Goal: Information Seeking & Learning: Learn about a topic

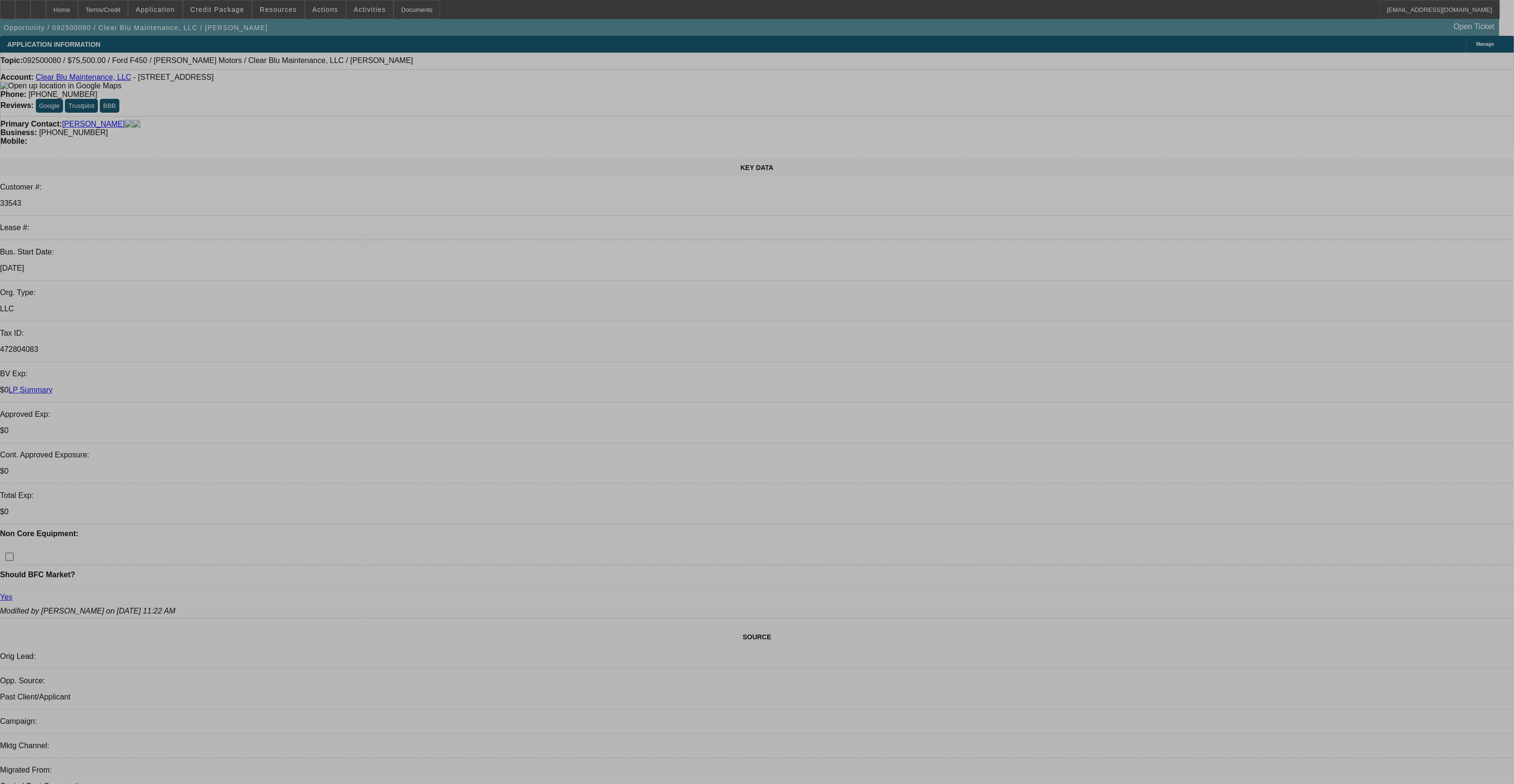
select select "0"
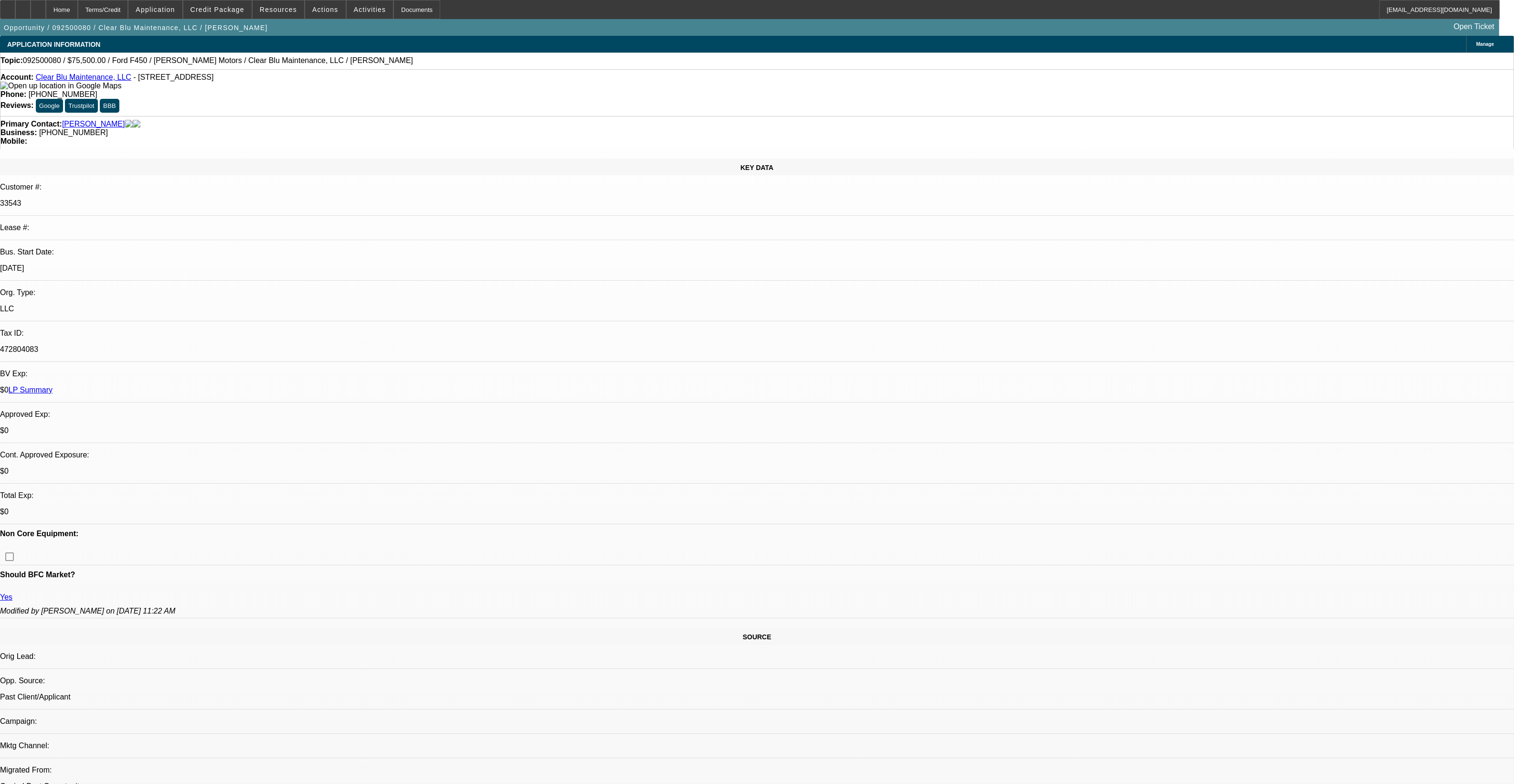
select select "0"
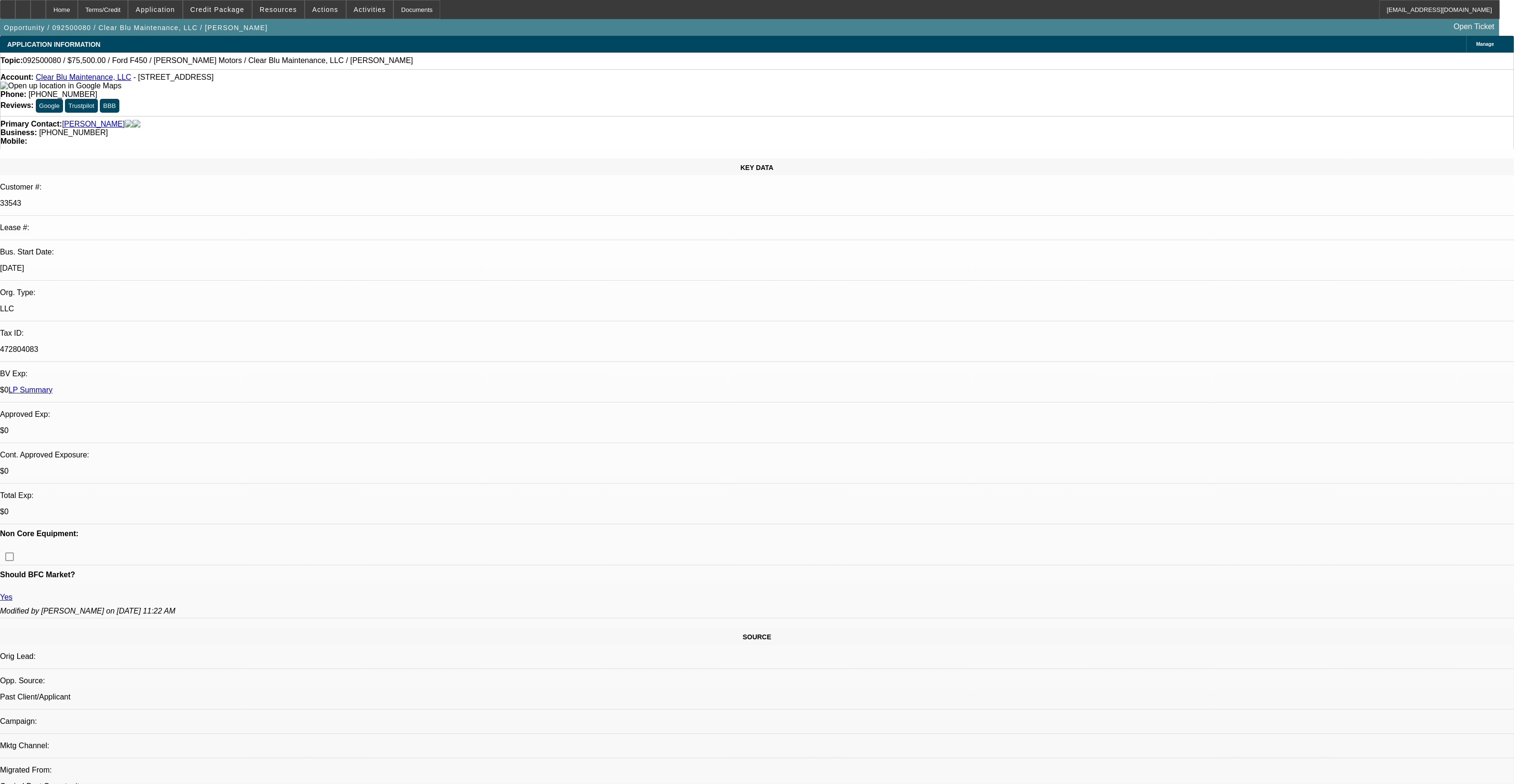
select select "0"
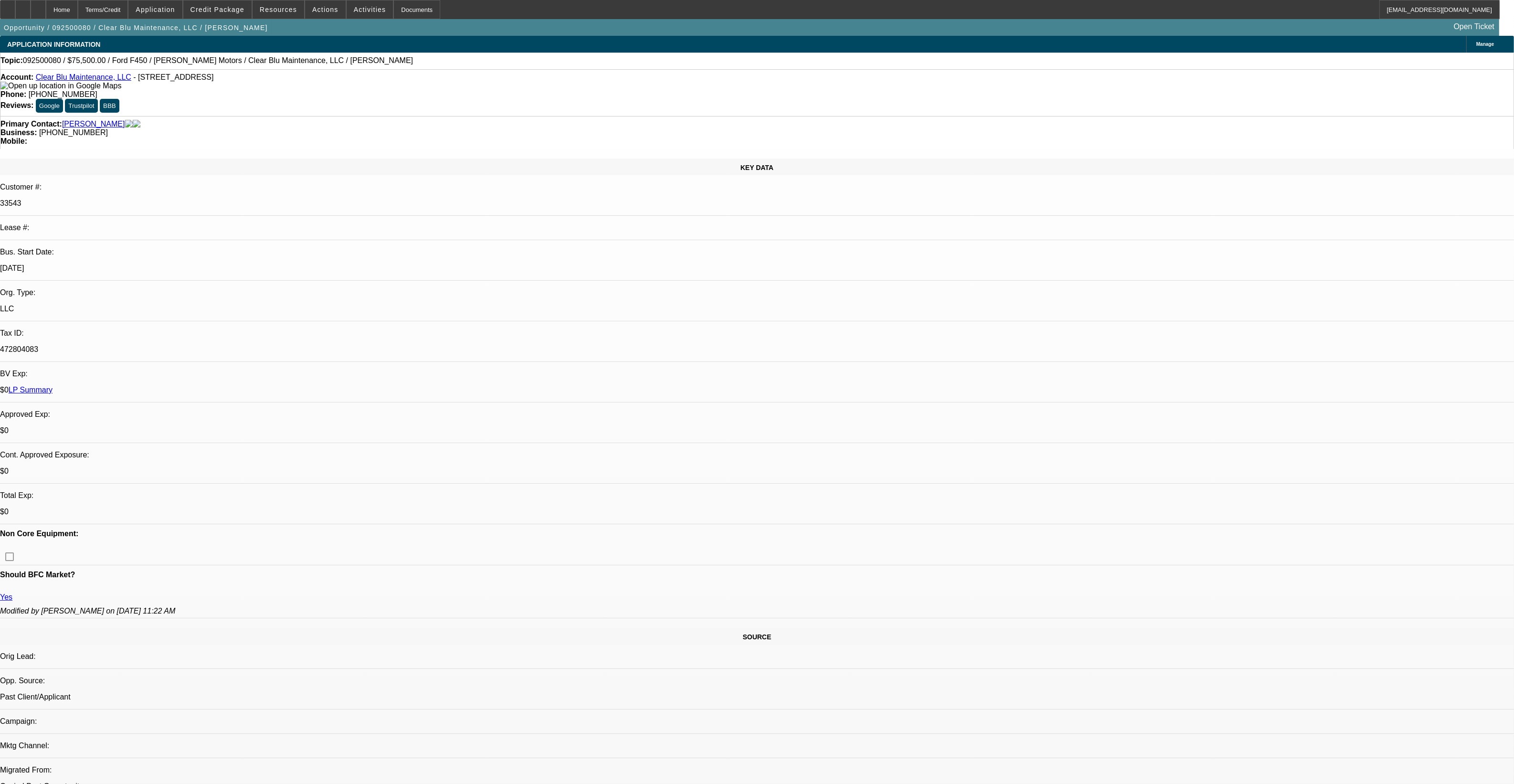
select select "0"
select select "1"
select select "6"
select select "1"
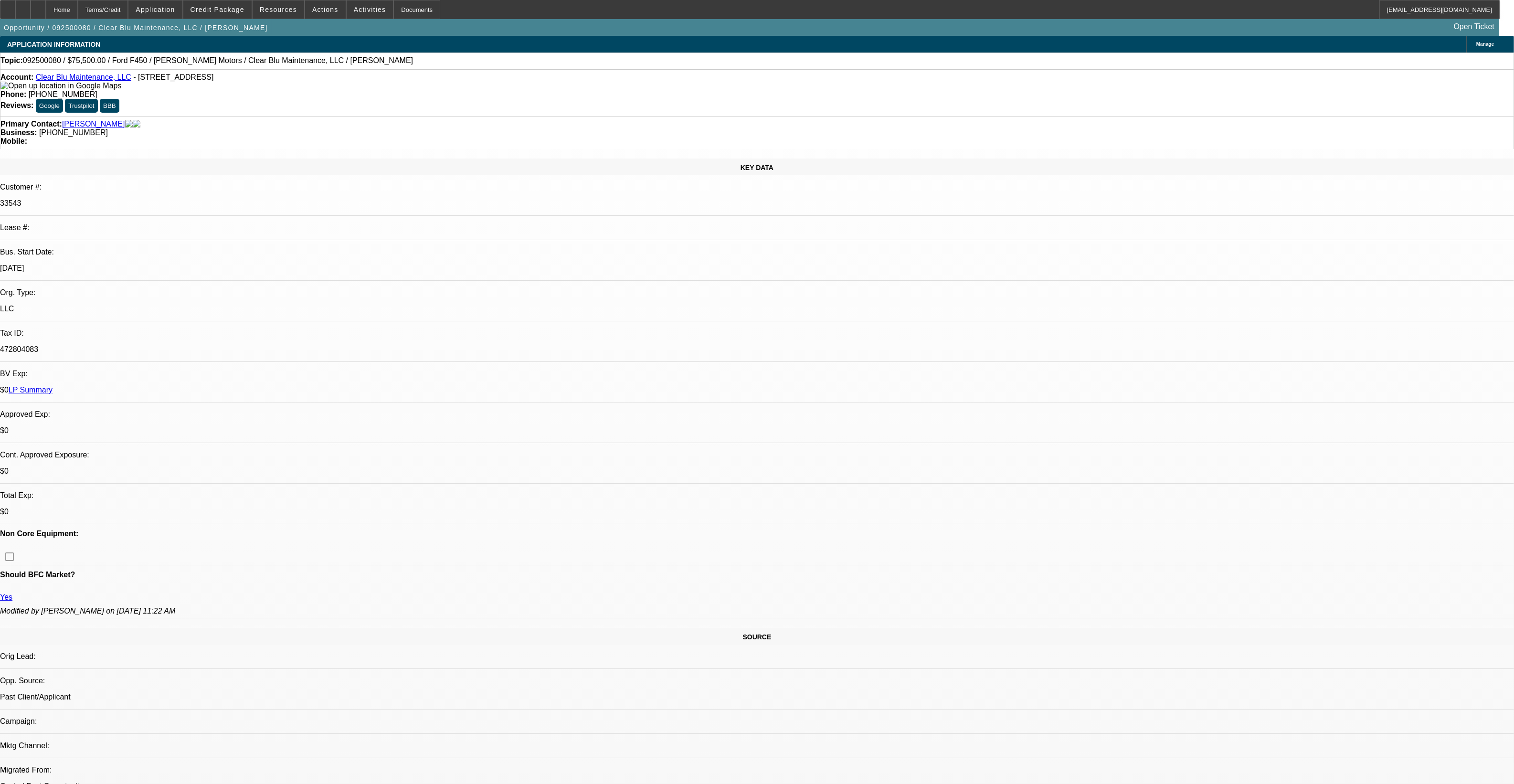
select select "1"
select select "6"
select select "1"
select select "6"
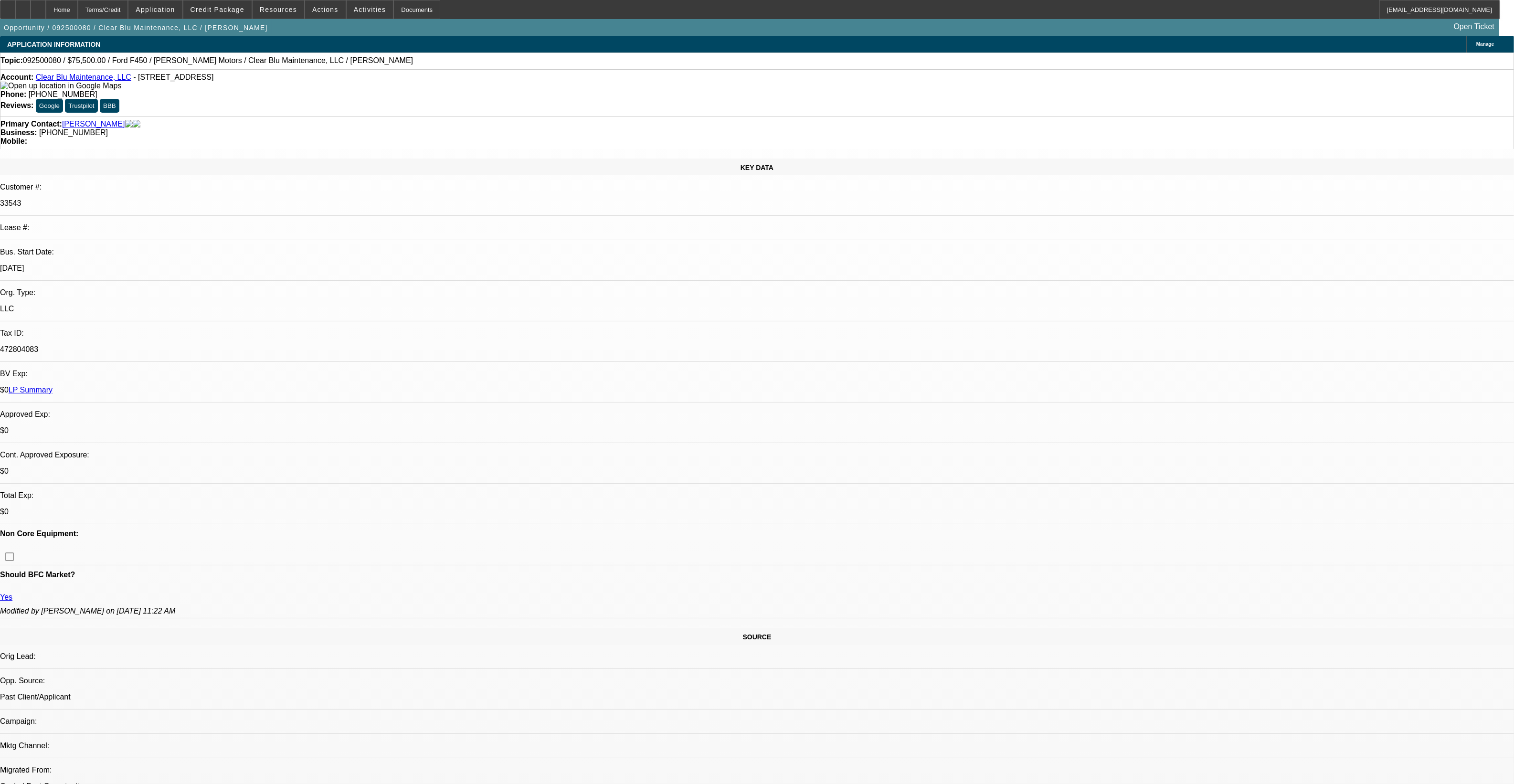
select select "1"
select select "6"
drag, startPoint x: 832, startPoint y: 533, endPoint x: 801, endPoint y: 505, distance: 41.8
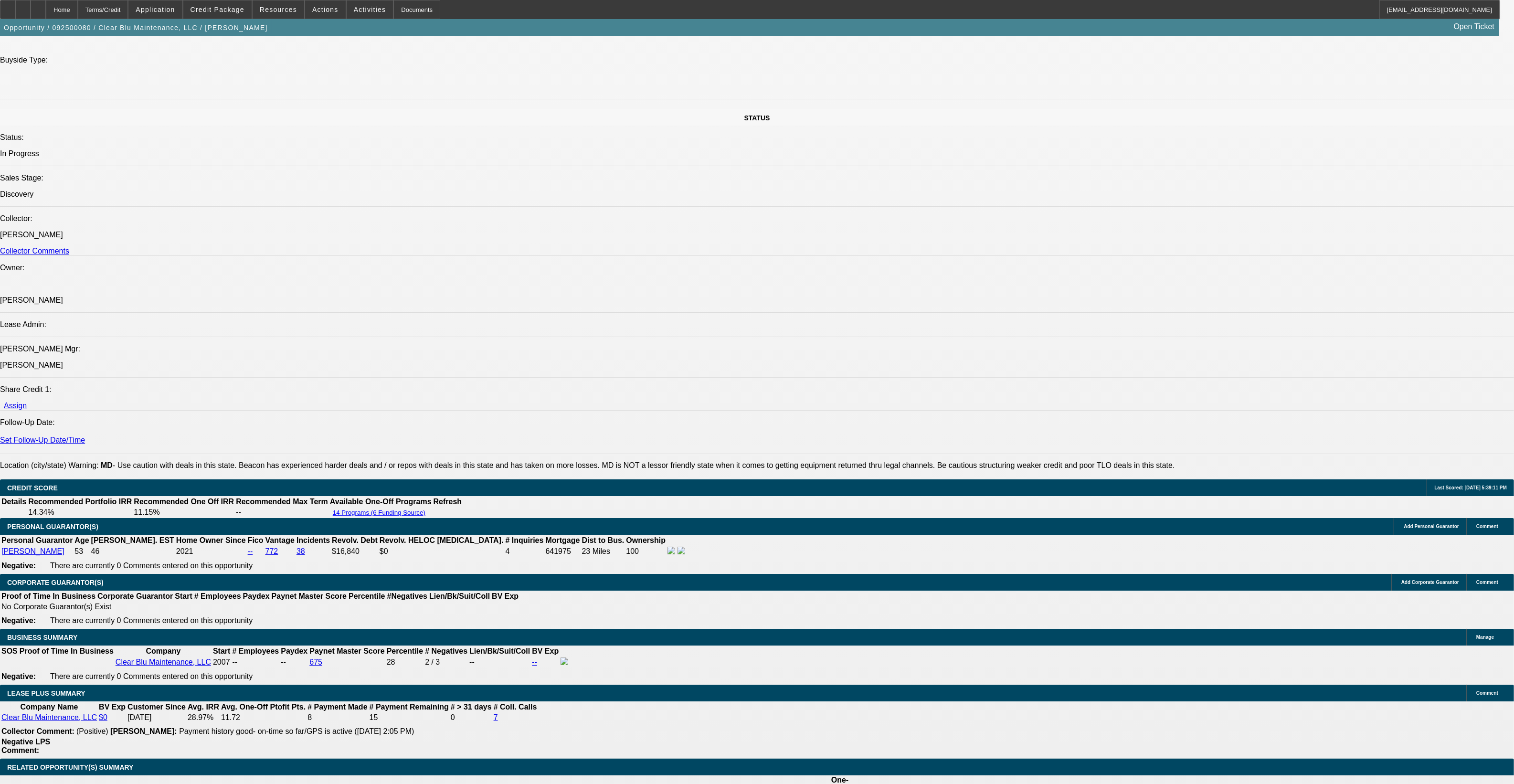
scroll to position [1486, 0]
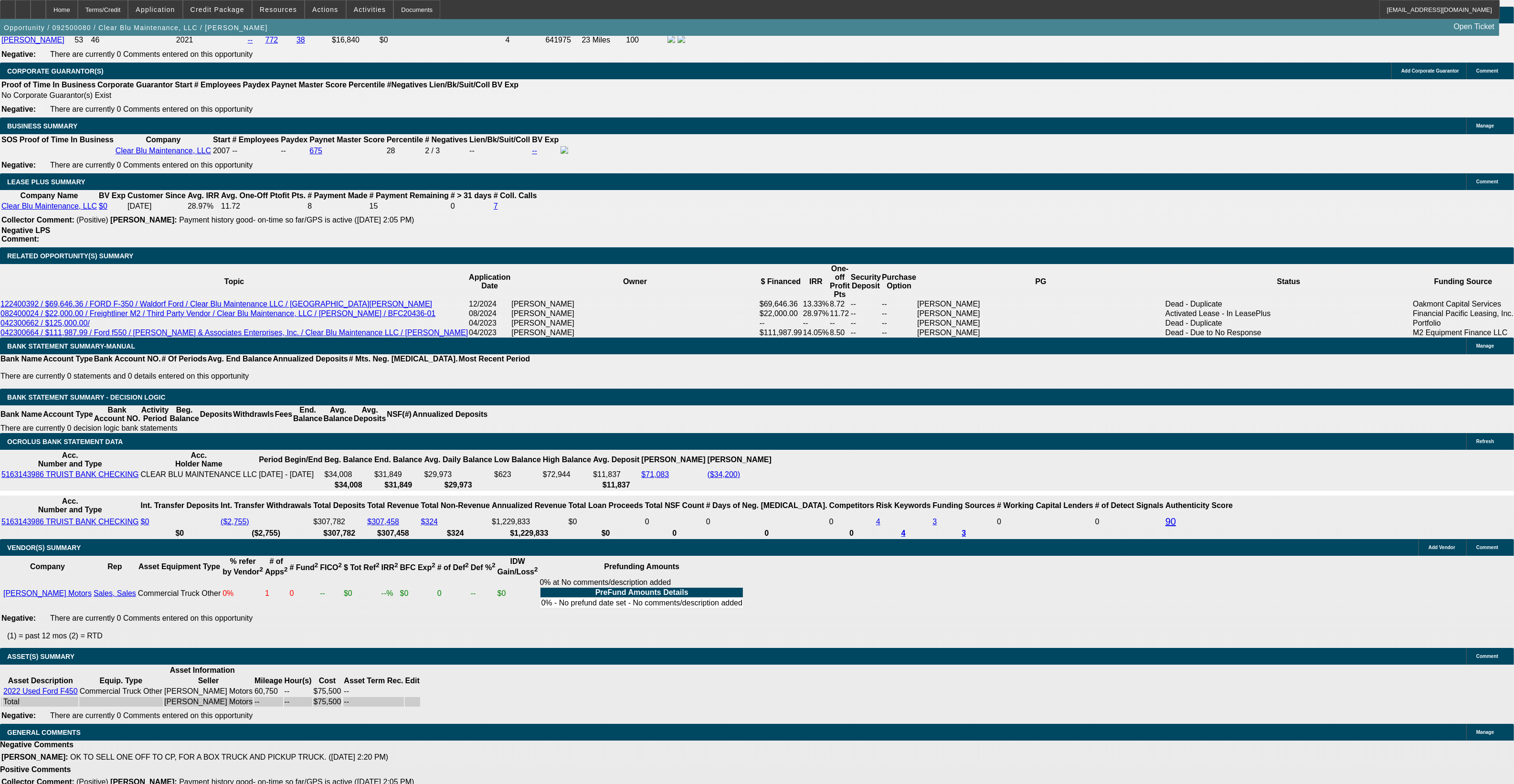
drag, startPoint x: 529, startPoint y: 383, endPoint x: 862, endPoint y: 465, distance: 342.9
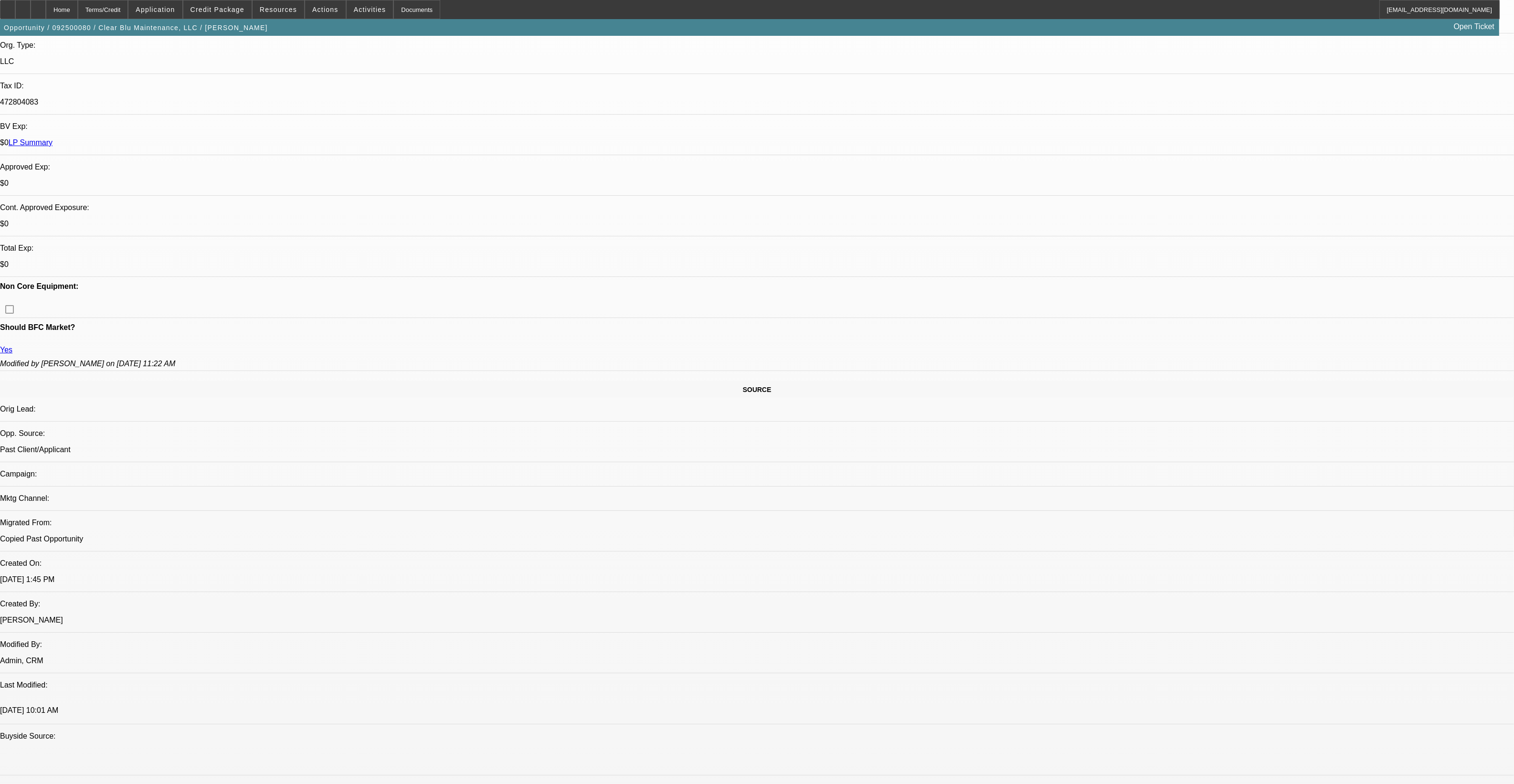
scroll to position [173, 0]
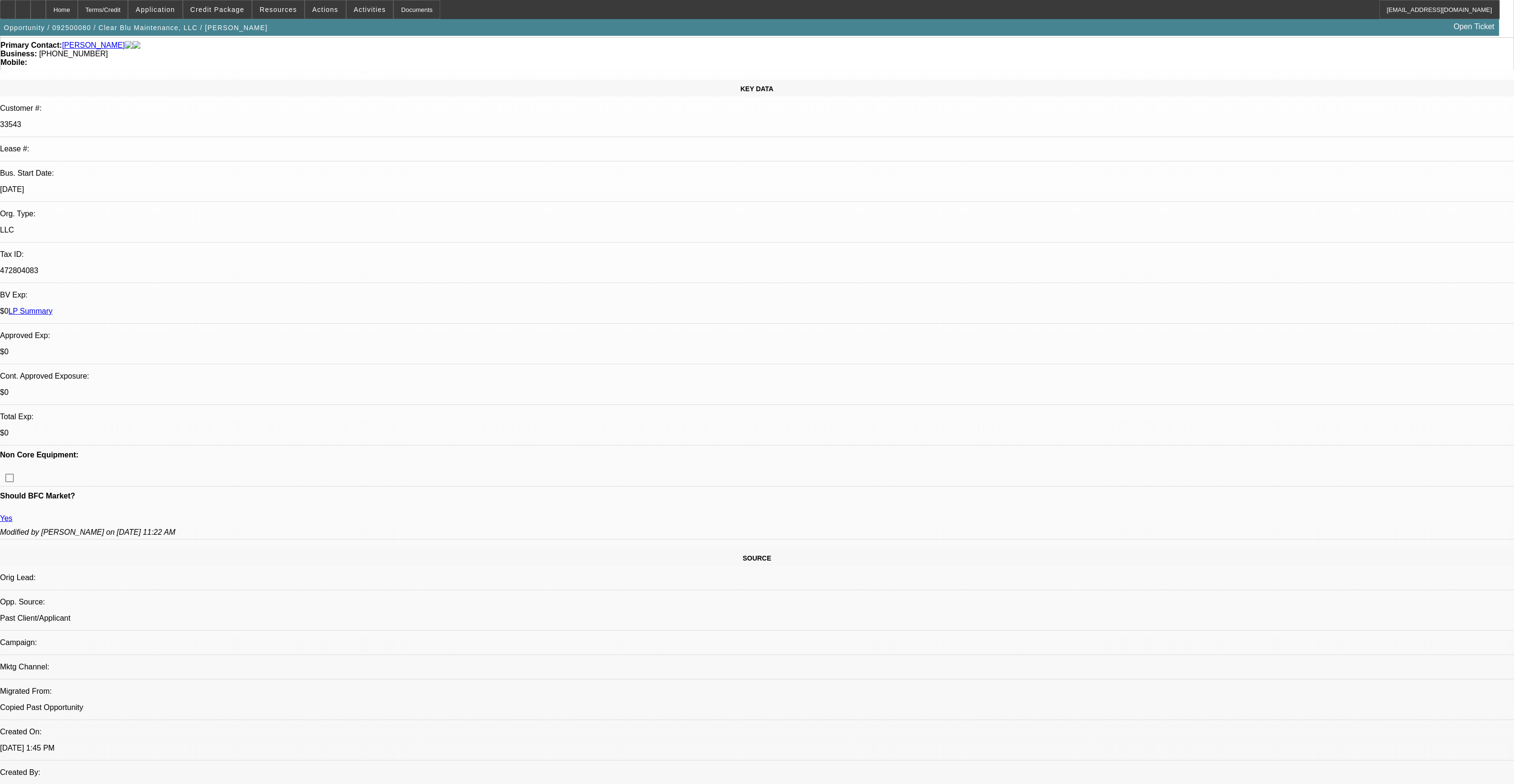
scroll to position [53, 0]
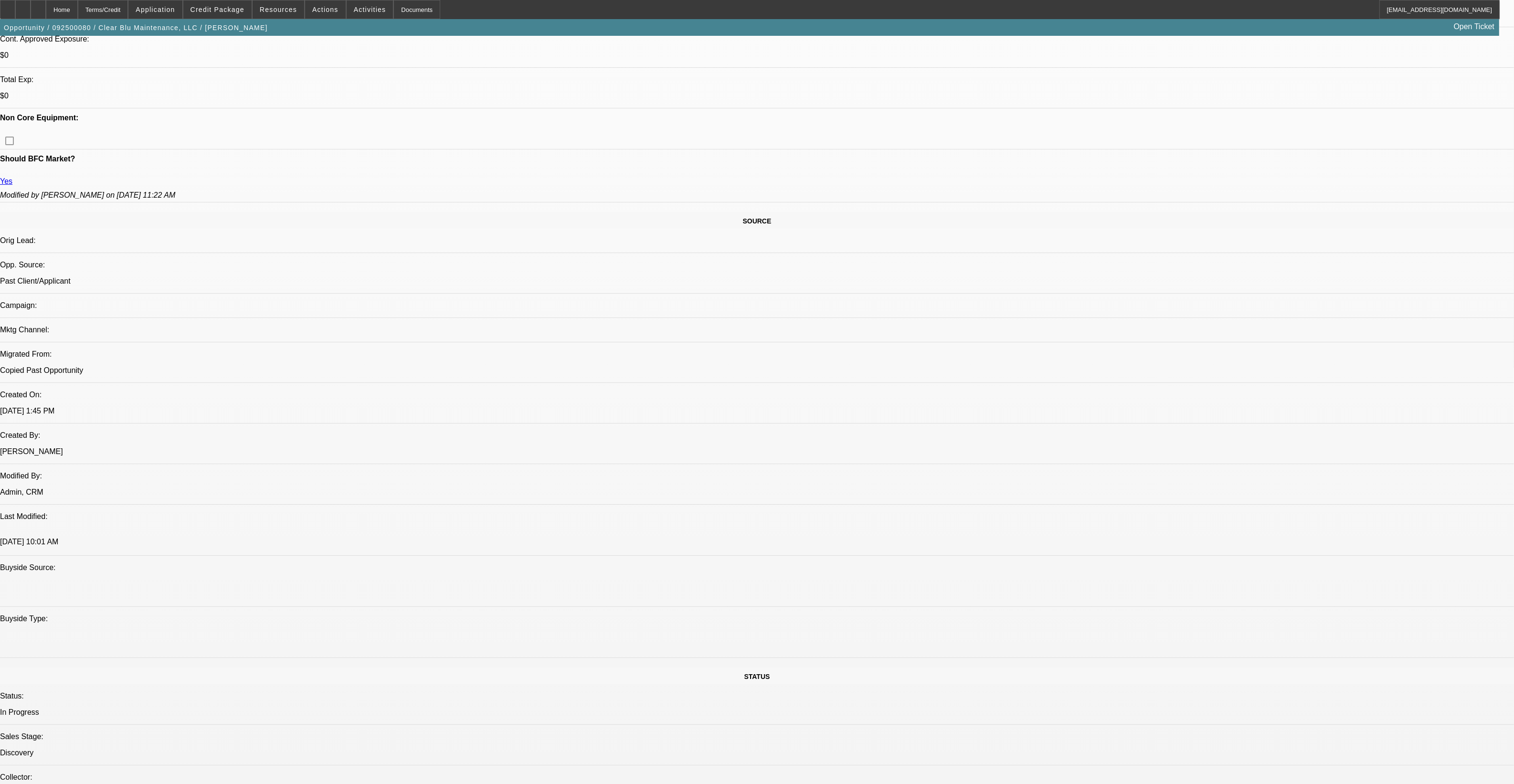
scroll to position [411, 0]
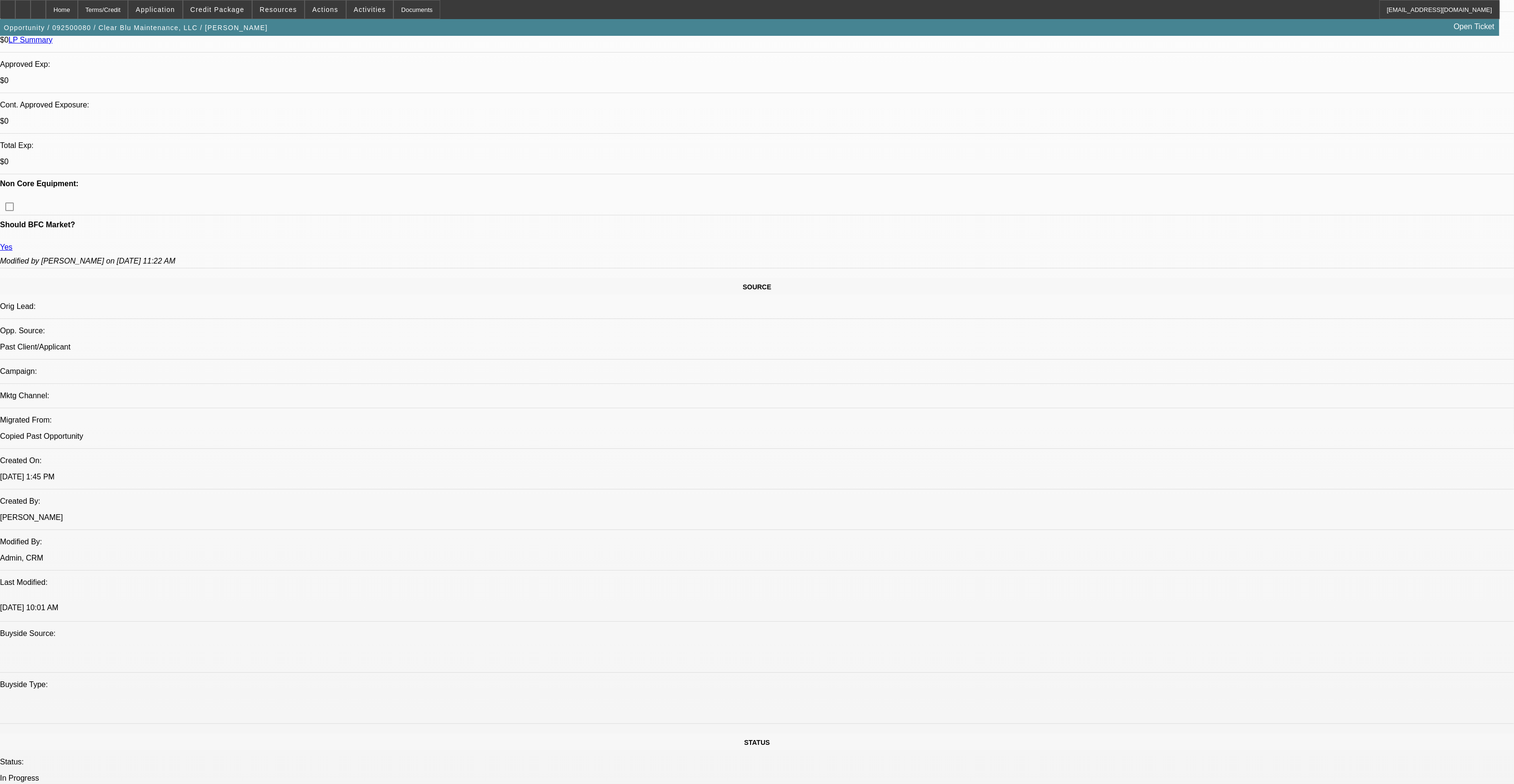
scroll to position [292, 0]
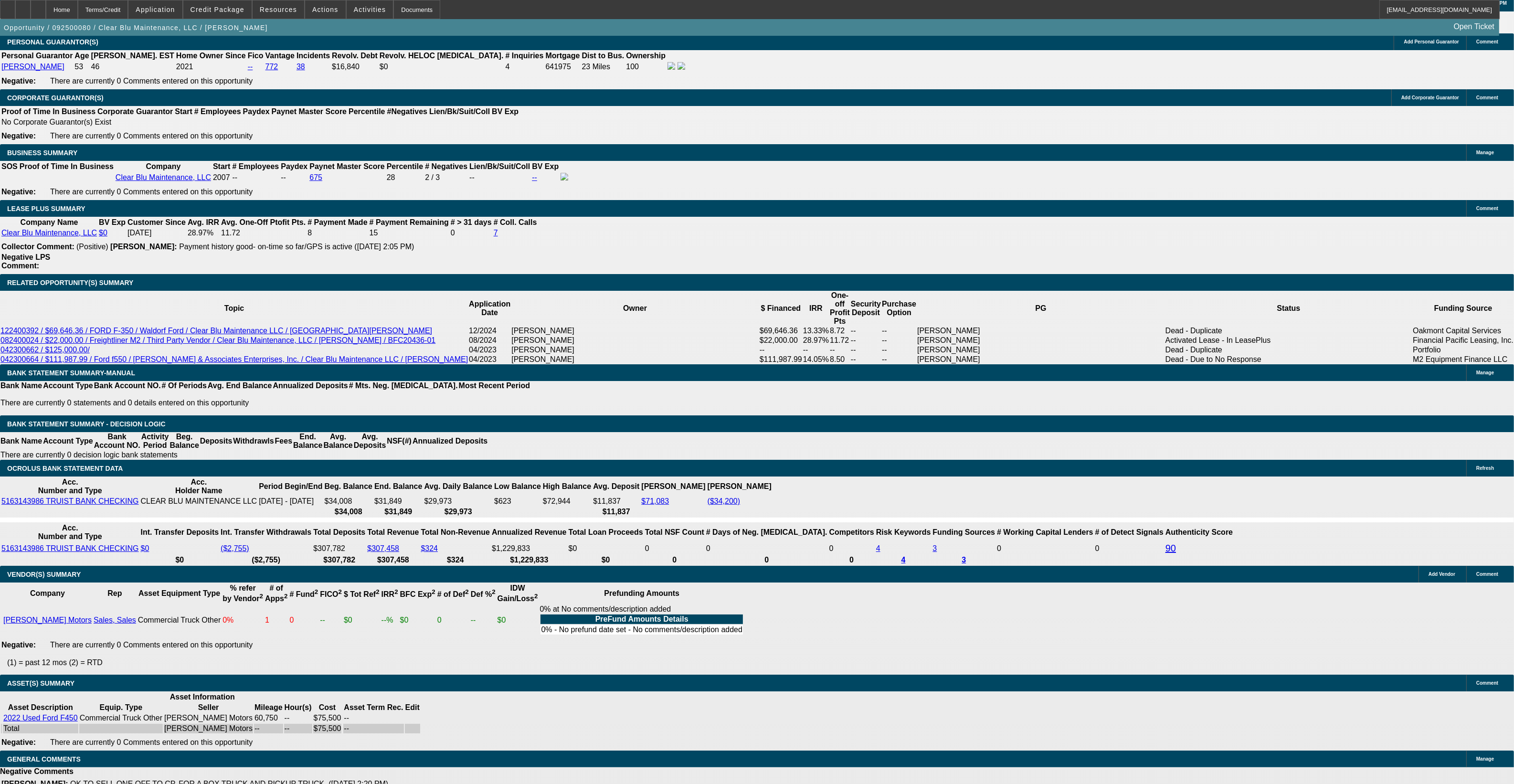
scroll to position [1486, 0]
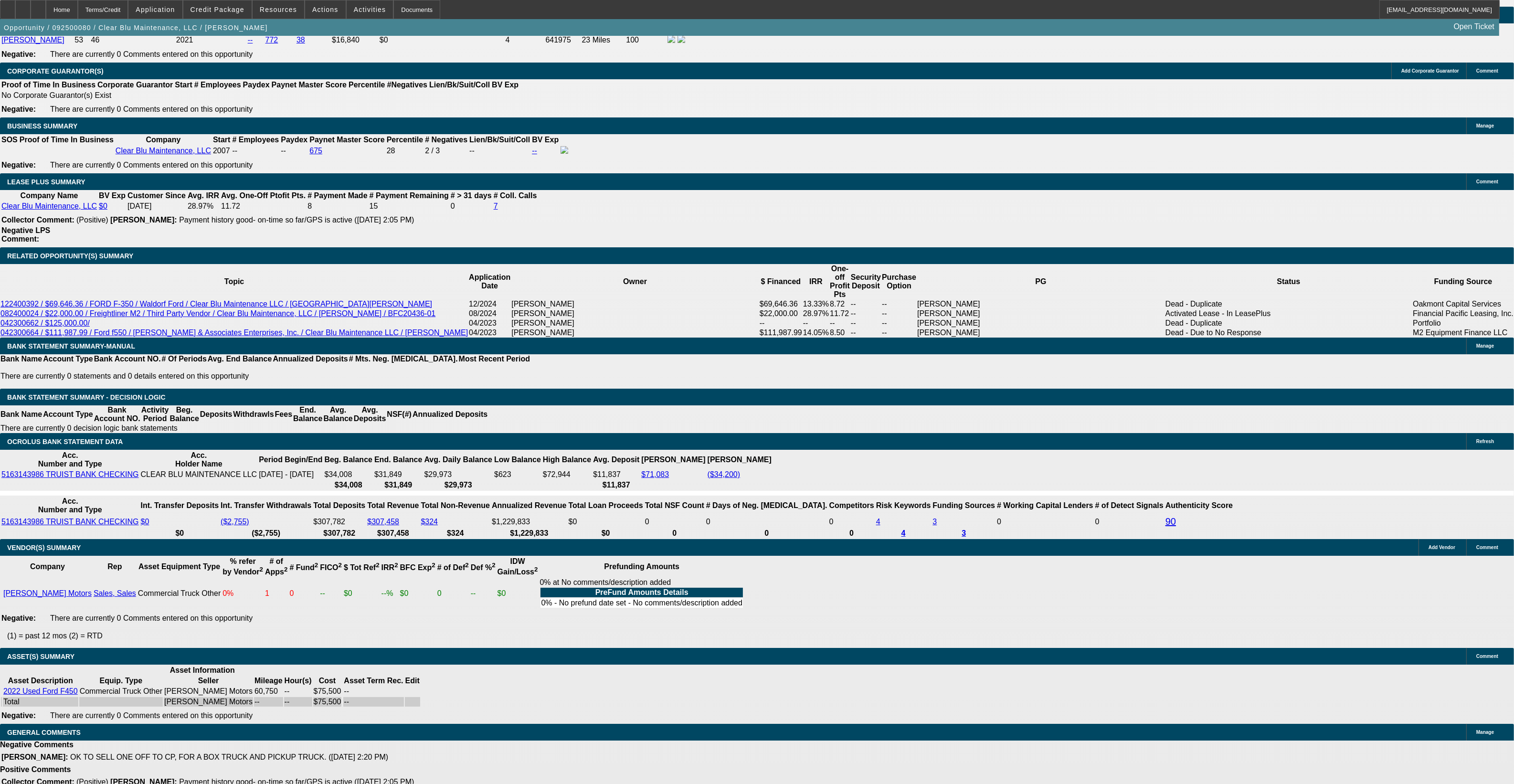
drag, startPoint x: 681, startPoint y: 741, endPoint x: 808, endPoint y: 723, distance: 128.3
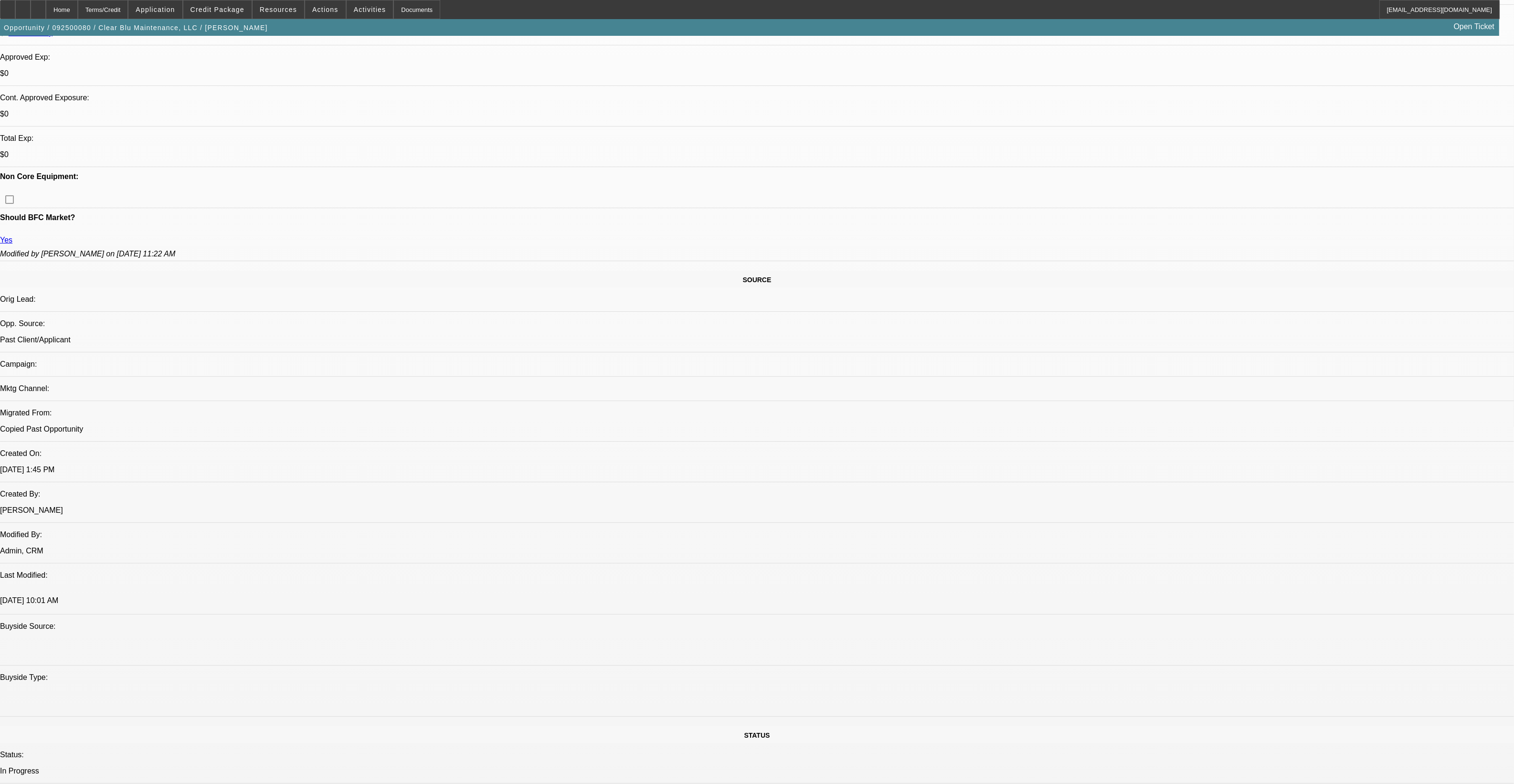
scroll to position [173, 0]
